Goal: Transaction & Acquisition: Subscribe to service/newsletter

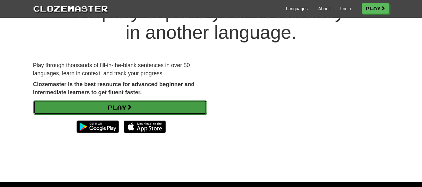
click at [132, 105] on span at bounding box center [130, 107] width 6 height 6
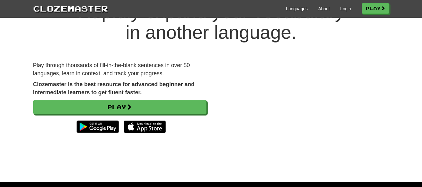
scroll to position [0, 0]
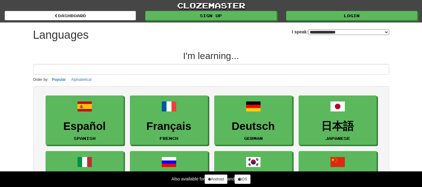
select select "*******"
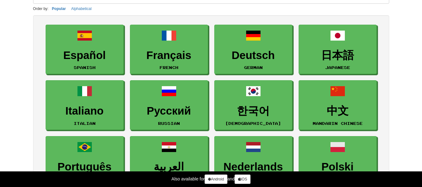
scroll to position [57, 0]
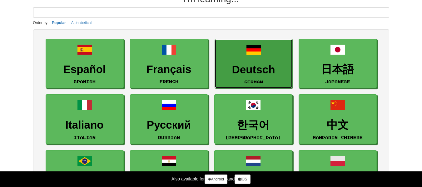
click at [239, 56] on link "Deutsch German" at bounding box center [254, 64] width 78 height 50
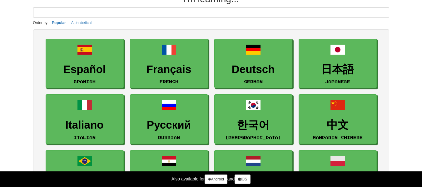
scroll to position [0, 0]
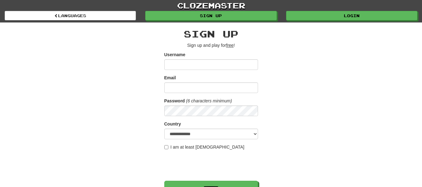
drag, startPoint x: 426, startPoint y: 38, endPoint x: 413, endPoint y: -38, distance: 77.5
